Goal: Communication & Community: Share content

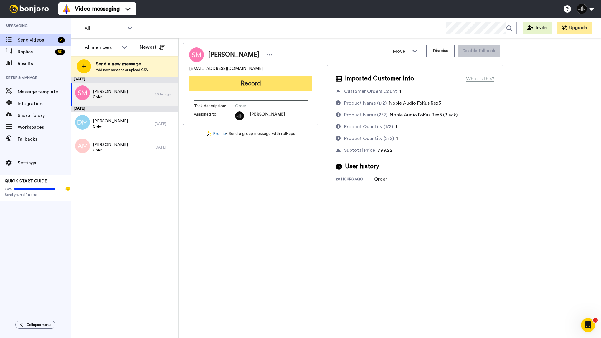
click at [275, 85] on button "Record" at bounding box center [250, 83] width 123 height 15
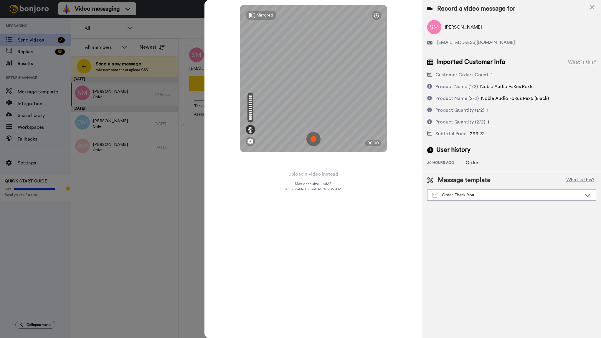
click at [315, 139] on img at bounding box center [313, 139] width 14 height 14
click at [316, 138] on img at bounding box center [313, 139] width 14 height 14
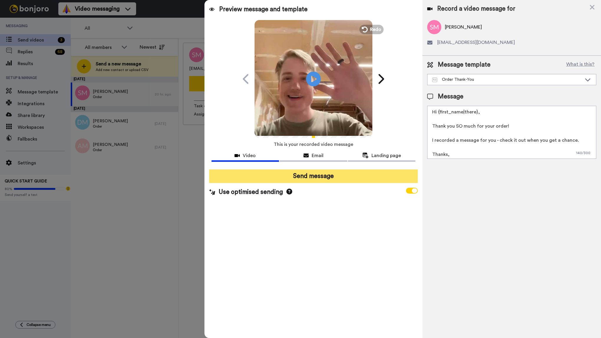
click at [323, 175] on button "Send message" at bounding box center [313, 176] width 209 height 14
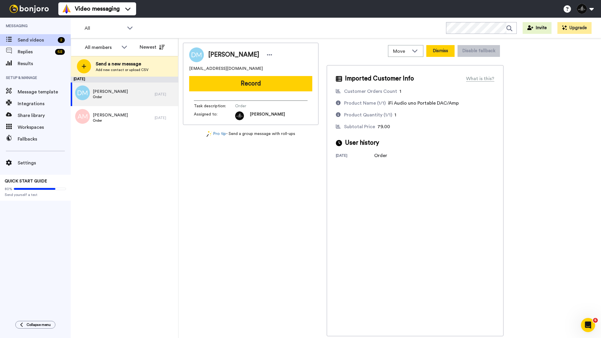
click at [448, 48] on button "Dismiss" at bounding box center [440, 51] width 28 height 12
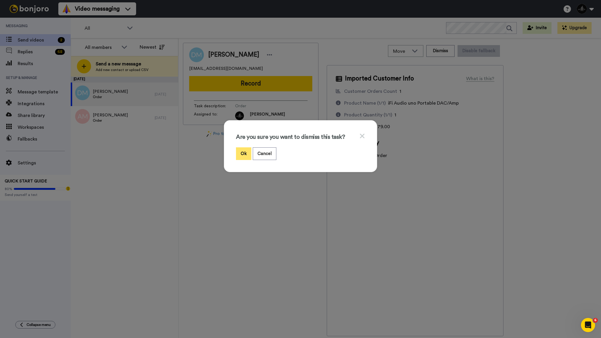
click at [243, 148] on button "Ok" at bounding box center [243, 153] width 15 height 13
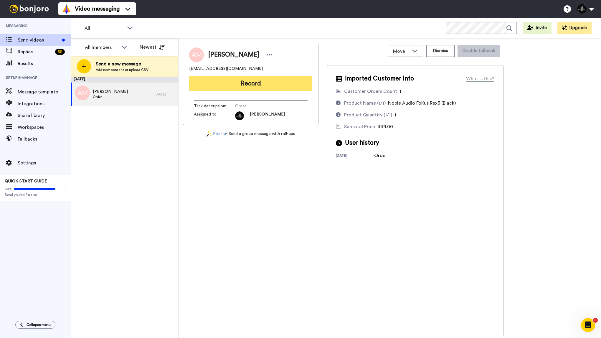
click at [256, 85] on button "Record" at bounding box center [250, 83] width 123 height 15
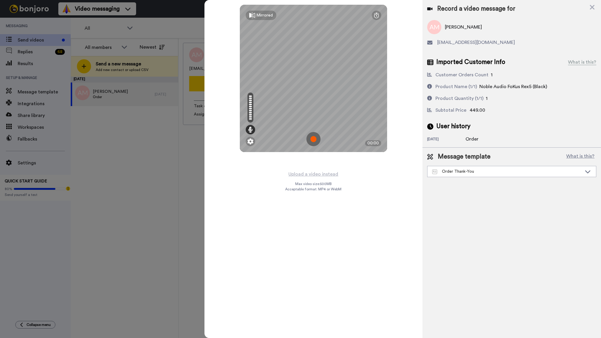
click at [315, 141] on img at bounding box center [313, 139] width 14 height 14
click at [317, 135] on img at bounding box center [313, 139] width 14 height 14
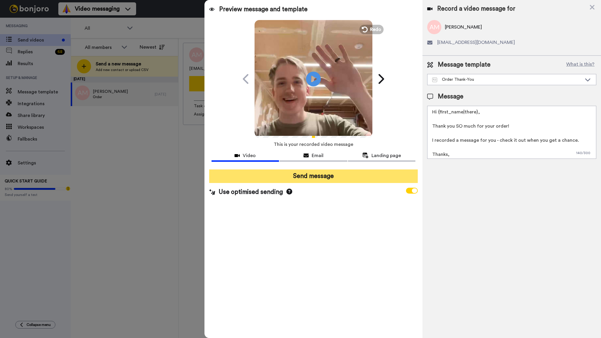
click at [347, 175] on button "Send message" at bounding box center [313, 176] width 209 height 14
